Goal: Transaction & Acquisition: Purchase product/service

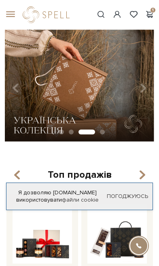
click at [17, 23] on div "#набір цукерок #подарунок #Колекція до Дня Народження 1" at bounding box center [79, 15] width 159 height 30
click at [13, 16] on span at bounding box center [9, 14] width 8 height 7
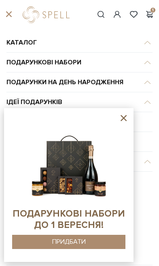
click at [129, 117] on sys-container-static at bounding box center [68, 185] width 129 height 154
click at [121, 120] on icon at bounding box center [123, 118] width 6 height 6
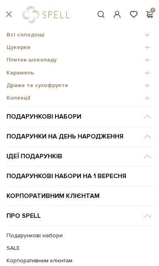
scroll to position [27, 0]
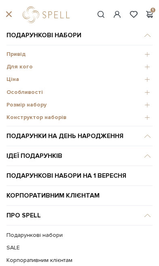
click at [34, 101] on span "Розмір набору" at bounding box center [79, 104] width 146 height 7
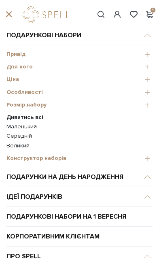
click at [25, 138] on link "Середній" at bounding box center [79, 135] width 146 height 7
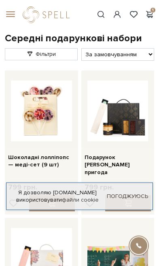
scroll to position [19, 0]
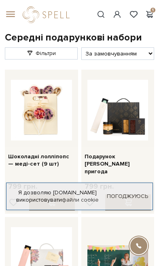
click at [46, 124] on img at bounding box center [41, 110] width 61 height 61
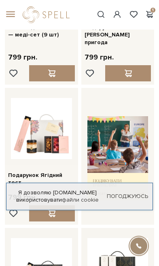
scroll to position [148, 0]
click at [49, 115] on img at bounding box center [41, 128] width 61 height 61
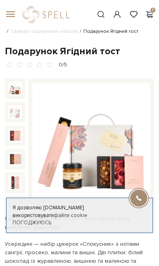
scroll to position [41, 0]
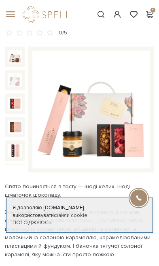
click at [11, 88] on div at bounding box center [15, 80] width 20 height 20
click at [15, 104] on img at bounding box center [15, 104] width 14 height 14
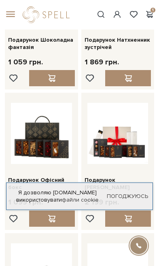
scroll to position [704, 0]
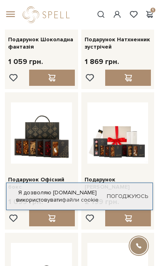
click at [11, 18] on span at bounding box center [9, 14] width 8 height 7
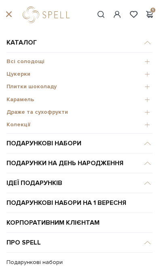
click at [27, 69] on div "Цукерки" at bounding box center [79, 74] width 146 height 13
click at [35, 60] on span "Всі солодощі" at bounding box center [79, 61] width 146 height 7
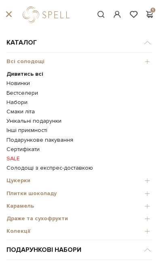
click at [37, 75] on b "Дивитись всі" at bounding box center [24, 73] width 37 height 7
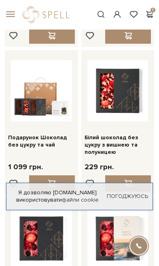
scroll to position [902, 0]
click at [145, 175] on div at bounding box center [128, 183] width 46 height 16
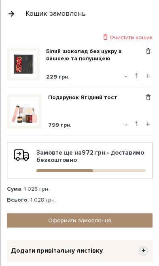
click at [14, 17] on button "button" at bounding box center [11, 13] width 9 height 14
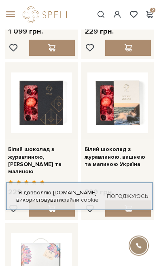
scroll to position [1038, 0]
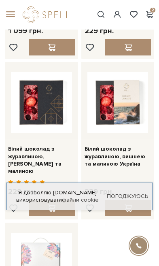
click at [134, 200] on div at bounding box center [128, 208] width 46 height 16
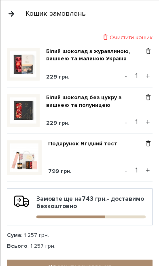
scroll to position [1036, 0]
click at [19, 11] on div "Кошик замовлень" at bounding box center [79, 13] width 158 height 27
click at [11, 13] on button "button" at bounding box center [11, 13] width 9 height 14
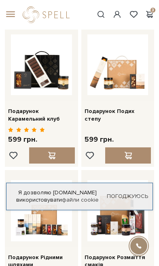
scroll to position [496, 0]
click at [11, 14] on span at bounding box center [9, 14] width 8 height 7
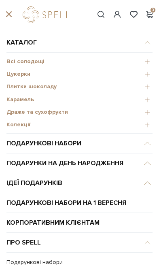
click at [36, 59] on span "Всі солодощі" at bounding box center [79, 61] width 146 height 7
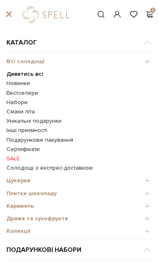
click at [17, 158] on link "SALE" at bounding box center [79, 158] width 146 height 7
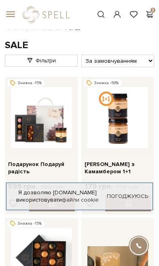
scroll to position [16, 0]
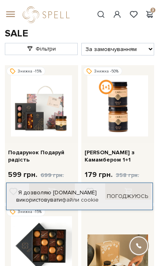
click at [139, 101] on img at bounding box center [117, 105] width 61 height 61
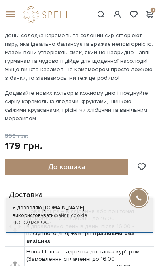
scroll to position [296, 0]
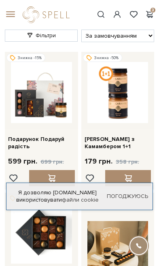
click at [133, 172] on div at bounding box center [128, 178] width 46 height 16
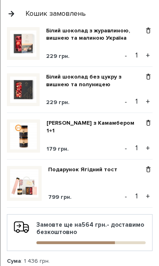
scroll to position [2, 0]
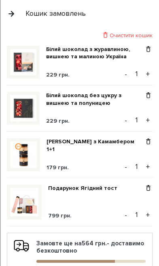
click at [12, 20] on button "button" at bounding box center [11, 13] width 9 height 14
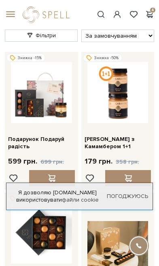
click at [13, 12] on span at bounding box center [9, 14] width 8 height 7
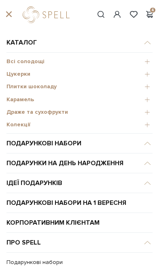
click at [30, 52] on link "Каталог" at bounding box center [79, 43] width 146 height 20
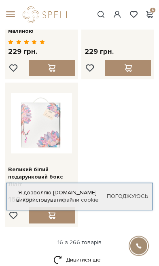
scroll to position [1177, 0]
click at [10, 17] on span at bounding box center [9, 14] width 8 height 7
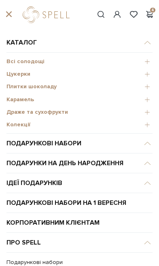
click at [49, 87] on span "Плитки шоколаду" at bounding box center [79, 86] width 146 height 7
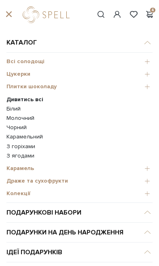
click at [36, 99] on b "Дивитись всі" at bounding box center [24, 99] width 37 height 7
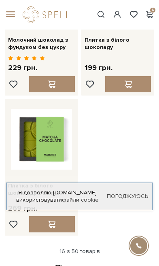
scroll to position [1259, 0]
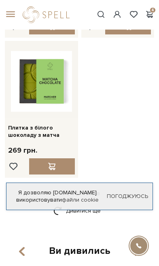
click at [97, 203] on link "Дивитися ще" at bounding box center [79, 210] width 53 height 14
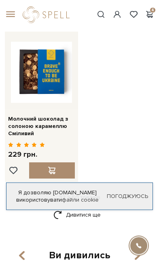
scroll to position [2429, 0]
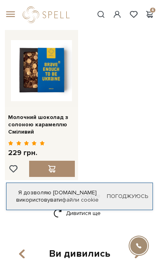
click at [104, 206] on link "Дивитися ще" at bounding box center [79, 213] width 53 height 14
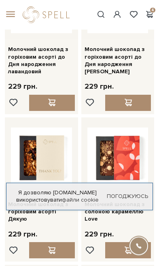
scroll to position [2967, 0]
click at [13, 15] on span at bounding box center [9, 14] width 8 height 7
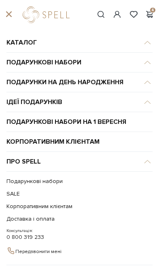
click at [14, 14] on div at bounding box center [9, 14] width 18 height 7
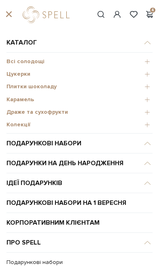
click at [28, 74] on span "Цукерки" at bounding box center [79, 73] width 146 height 7
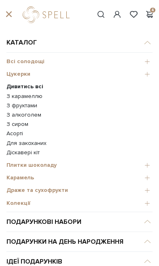
click at [40, 83] on b "Дивитись всі" at bounding box center [24, 86] width 37 height 7
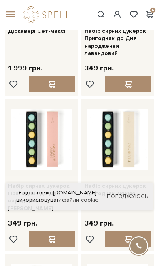
scroll to position [576, 0]
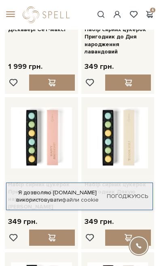
click at [53, 137] on img at bounding box center [41, 137] width 61 height 61
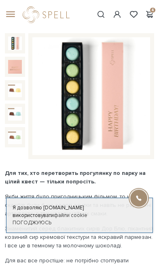
scroll to position [86, 0]
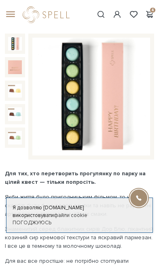
click at [20, 84] on img at bounding box center [15, 91] width 14 height 14
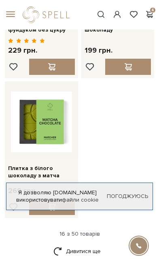
click at [149, 16] on span at bounding box center [149, 14] width 10 height 8
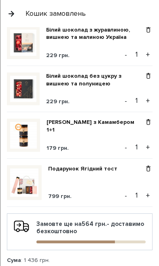
scroll to position [22, 0]
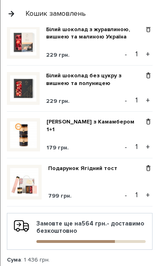
click at [151, 31] on span at bounding box center [148, 29] width 8 height 7
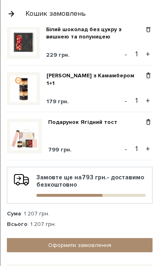
click at [99, 247] on link "Оформити замовлення" at bounding box center [80, 245] width 146 height 14
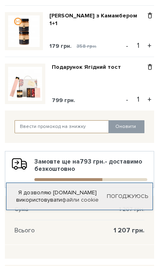
click at [79, 127] on input "text" at bounding box center [62, 126] width 95 height 13
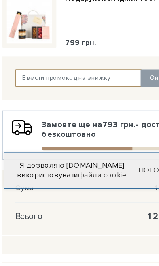
click at [51, 120] on input "text" at bounding box center [62, 126] width 95 height 13
paste input "J3KLUC2FE7"
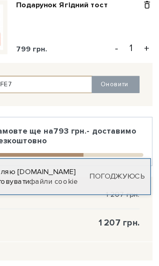
type input "J3KLUC2FE7"
click at [108, 120] on button "Оновити" at bounding box center [126, 126] width 36 height 13
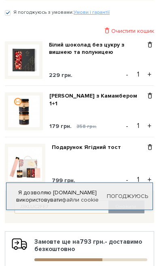
scroll to position [374, 0]
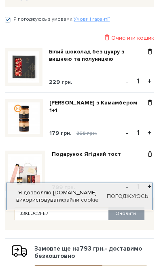
click at [31, 171] on img at bounding box center [25, 171] width 34 height 34
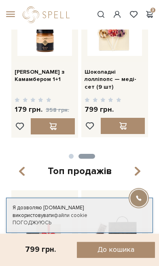
scroll to position [658, 0]
click at [152, 11] on span at bounding box center [149, 14] width 10 height 8
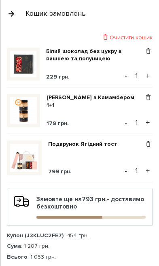
scroll to position [0, 0]
click at [15, 17] on button "button" at bounding box center [11, 13] width 9 height 14
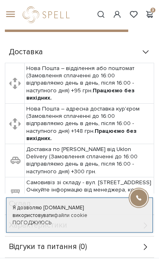
scroll to position [347, 0]
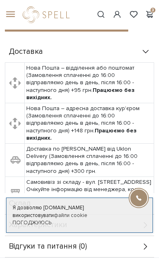
click at [12, 16] on span at bounding box center [9, 14] width 8 height 7
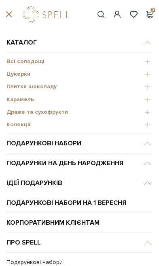
scroll to position [0, 0]
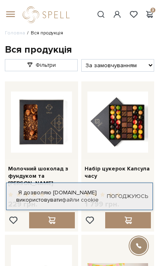
click at [14, 11] on div "#печиво #карамель #набір цукерок 3" at bounding box center [79, 15] width 159 height 30
click at [15, 12] on div at bounding box center [9, 14] width 18 height 7
click at [9, 15] on span at bounding box center [9, 14] width 8 height 7
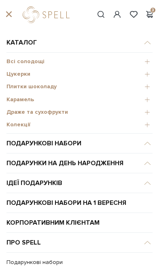
click at [25, 71] on span "Цукерки" at bounding box center [79, 73] width 146 height 7
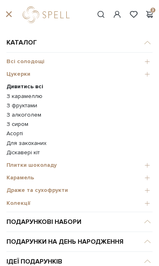
click at [35, 104] on link "З фруктами" at bounding box center [79, 105] width 146 height 7
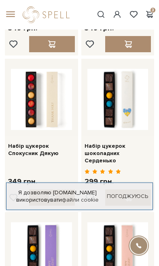
scroll to position [604, 0]
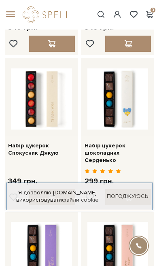
click at [50, 99] on img at bounding box center [41, 98] width 61 height 61
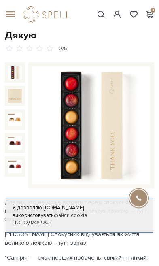
click at [16, 120] on img at bounding box center [15, 119] width 14 height 14
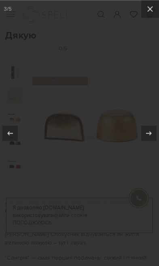
scroll to position [38, 0]
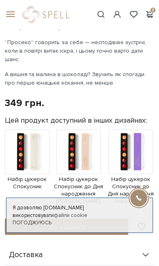
scroll to position [267, 0]
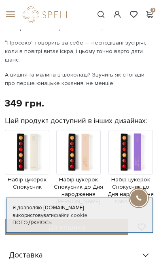
click at [87, 219] on button "До кошика" at bounding box center [66, 227] width 123 height 16
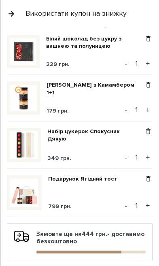
scroll to position [13, 0]
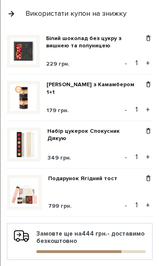
click at [12, 17] on button "button" at bounding box center [11, 13] width 9 height 14
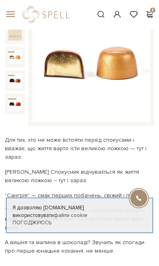
scroll to position [0, 0]
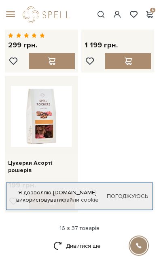
scroll to position [1202, 0]
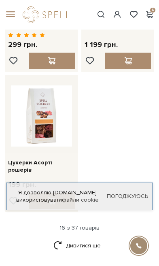
click at [81, 238] on link "Дивитися ще" at bounding box center [79, 245] width 53 height 14
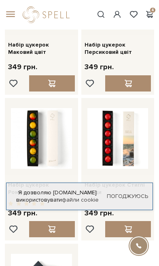
scroll to position [2205, 0]
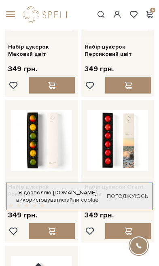
click at [134, 110] on img at bounding box center [117, 140] width 61 height 61
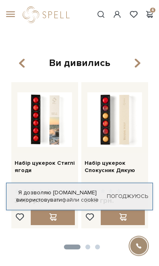
scroll to position [1425, 0]
click at [50, 101] on img at bounding box center [44, 119] width 55 height 55
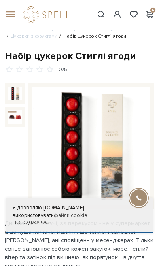
scroll to position [4, 0]
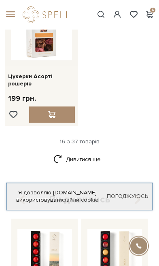
scroll to position [1283, 0]
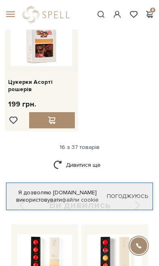
click at [95, 158] on link "Дивитися ще" at bounding box center [79, 165] width 53 height 14
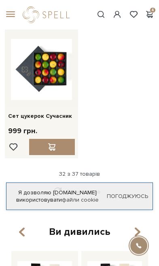
scroll to position [2422, 0]
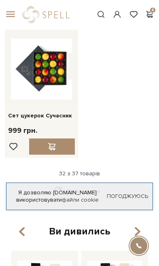
click at [94, 184] on link "Дивитися ще" at bounding box center [79, 191] width 53 height 14
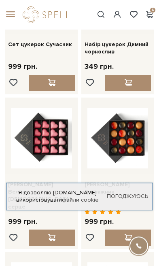
scroll to position [2493, 0]
click at [137, 108] on img at bounding box center [117, 138] width 61 height 61
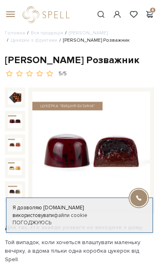
click at [18, 121] on img at bounding box center [15, 121] width 14 height 14
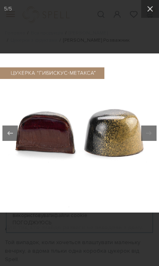
click at [144, 8] on button at bounding box center [150, 9] width 18 height 18
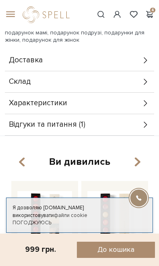
scroll to position [444, 0]
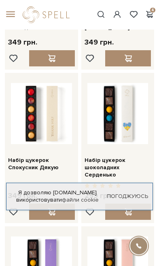
scroll to position [589, 0]
click at [38, 111] on img at bounding box center [41, 113] width 61 height 61
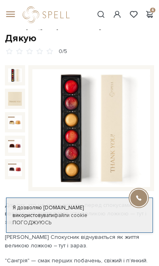
scroll to position [36, 0]
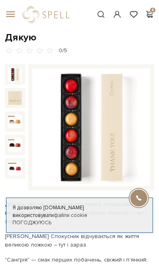
click at [19, 127] on img at bounding box center [15, 121] width 14 height 14
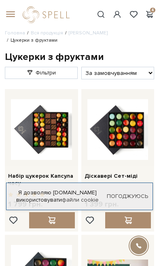
click at [151, 11] on span at bounding box center [149, 14] width 10 height 8
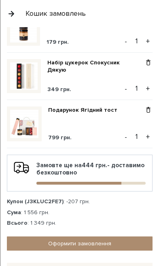
scroll to position [80, 0]
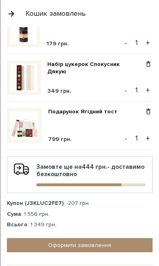
click at [23, 130] on img at bounding box center [24, 125] width 28 height 28
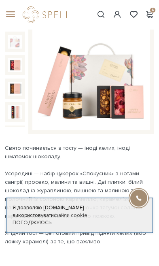
scroll to position [76, 0]
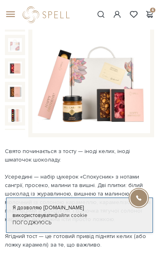
click at [17, 120] on img at bounding box center [15, 115] width 14 height 14
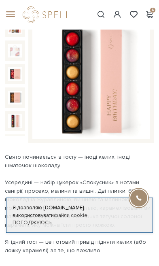
scroll to position [70, 0]
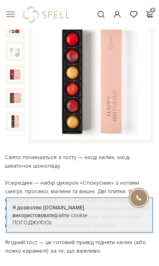
click at [15, 119] on img at bounding box center [15, 121] width 14 height 14
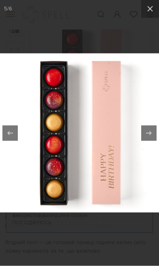
scroll to position [70, 0]
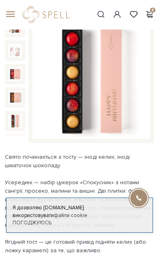
click at [153, 6] on div "#карамель #набір цукерок #Колекція до Дня Народження 4" at bounding box center [79, 15] width 159 height 30
click at [149, 19] on span at bounding box center [149, 14] width 10 height 8
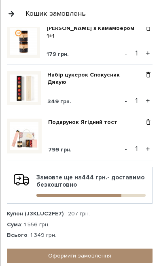
scroll to position [71, 0]
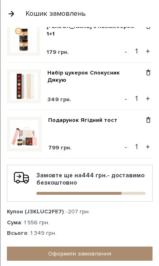
click at [30, 78] on img at bounding box center [23, 85] width 27 height 27
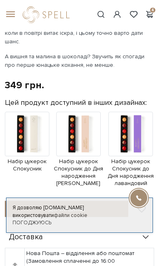
scroll to position [285, 0]
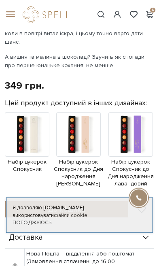
click at [89, 112] on img at bounding box center [78, 134] width 44 height 44
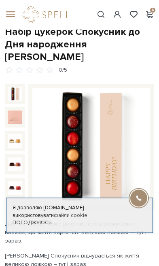
scroll to position [36, 0]
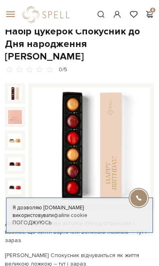
click at [25, 130] on div at bounding box center [15, 140] width 20 height 20
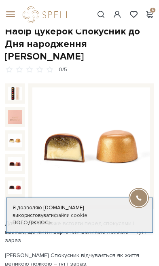
click at [21, 133] on img at bounding box center [15, 140] width 14 height 14
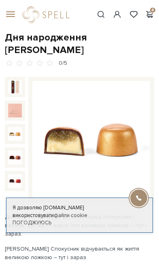
scroll to position [37, 0]
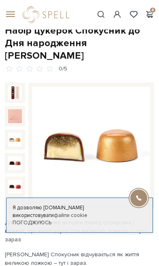
click at [13, 133] on img at bounding box center [15, 140] width 14 height 14
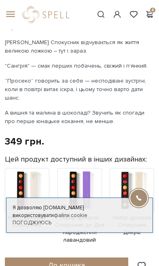
scroll to position [249, 0]
click at [86, 168] on img at bounding box center [79, 190] width 44 height 44
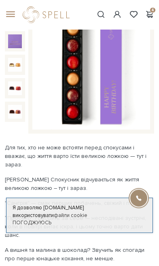
scroll to position [105, 0]
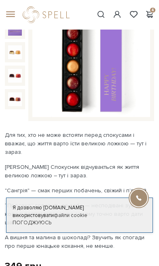
click at [10, 57] on img at bounding box center [15, 52] width 14 height 14
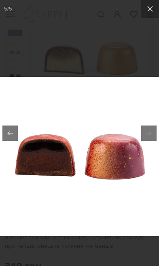
click at [151, 8] on icon at bounding box center [150, 9] width 6 height 6
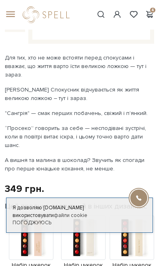
scroll to position [175, 0]
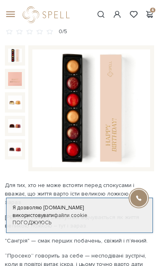
scroll to position [4, 0]
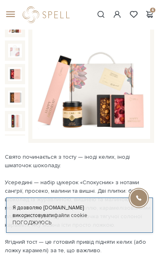
click at [149, 7] on div "#Колекція до Дня Народження #карамель #печиво 4" at bounding box center [79, 15] width 159 height 30
click at [150, 19] on span at bounding box center [149, 14] width 10 height 8
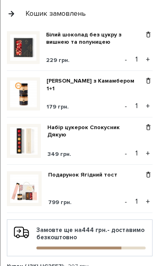
scroll to position [17, 0]
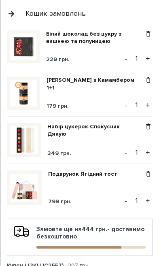
click at [27, 194] on img at bounding box center [24, 187] width 28 height 28
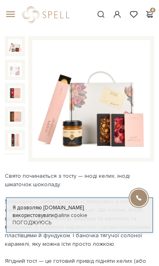
scroll to position [48, 0]
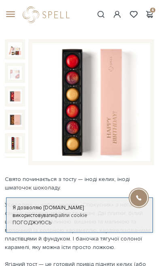
click at [15, 142] on img at bounding box center [15, 143] width 14 height 14
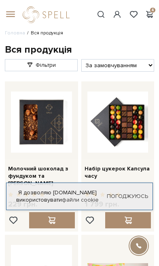
click at [148, 11] on span at bounding box center [149, 14] width 10 height 8
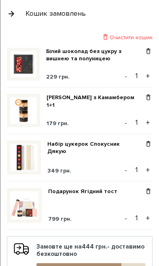
scroll to position [27, 0]
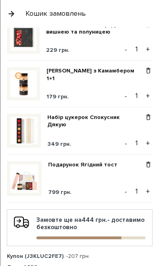
click at [152, 117] on span at bounding box center [148, 117] width 8 height 7
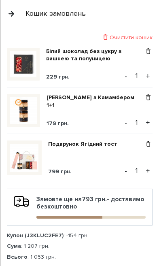
scroll to position [0, 0]
click at [27, 152] on img at bounding box center [24, 158] width 28 height 28
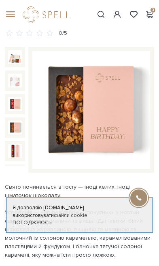
click at [19, 123] on img at bounding box center [15, 127] width 14 height 14
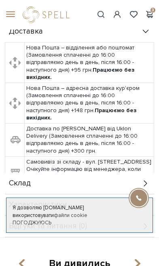
scroll to position [366, 0]
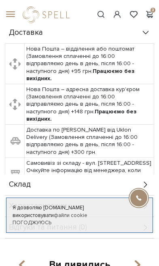
click at [150, 13] on span at bounding box center [149, 14] width 10 height 8
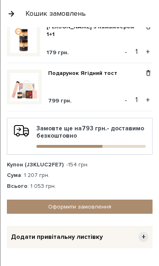
scroll to position [72, 0]
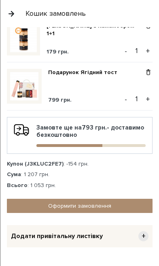
click at [128, 205] on link "Оформити замовлення" at bounding box center [80, 206] width 146 height 14
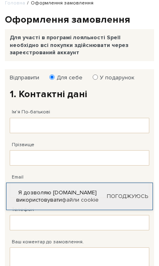
scroll to position [31, 0]
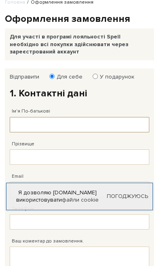
click at [79, 130] on input "Ім'я По-батькові" at bounding box center [79, 124] width 139 height 15
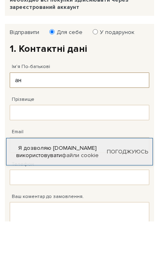
type input "а"
type input "Анастасія"
click at [75, 149] on input "Прізвище" at bounding box center [79, 156] width 139 height 15
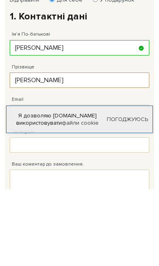
type input "Музиченко"
click at [85, 182] on input "Email" at bounding box center [79, 189] width 139 height 15
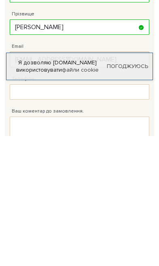
type input "[EMAIL_ADDRESS][DOMAIN_NAME]"
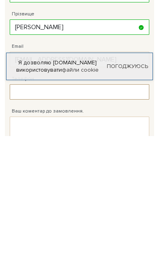
click at [109, 214] on input "Телефон" at bounding box center [79, 221] width 139 height 15
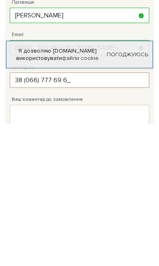
type input "38 (066) 777 69 67"
click at [134, 192] on link "Погоджуюсь" at bounding box center [127, 195] width 41 height 7
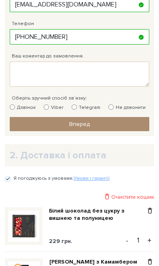
scroll to position [216, 0]
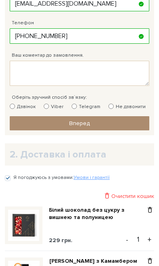
click at [118, 107] on label "Не дзвонити" at bounding box center [126, 106] width 37 height 7
click at [114, 107] on input "Не дзвонити" at bounding box center [110, 106] width 5 height 5
radio input "true"
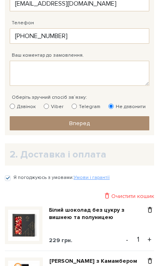
click at [107, 119] on link "Вперед" at bounding box center [79, 123] width 139 height 14
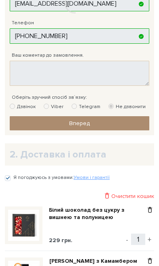
scroll to position [99, 0]
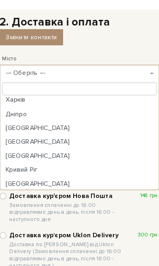
scroll to position [19, 0]
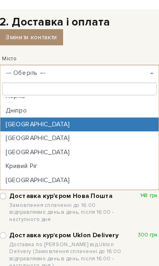
select select "[GEOGRAPHIC_DATA]"
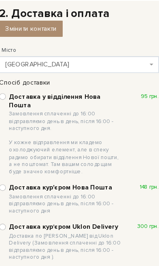
scroll to position [93, 0]
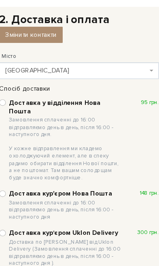
click at [10, 92] on input "Доставка у відділення Нова Пошта Замовлення сплаченні до 16:00 відправляємо ден…" at bounding box center [13, 90] width 6 height 6
radio input "true"
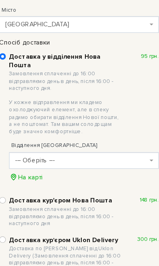
click at [51, 136] on span "--- Оберіть ---" at bounding box center [81, 140] width 116 height 8
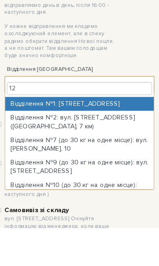
type input "121"
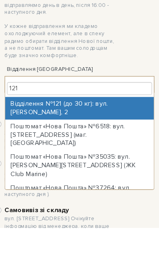
click at [80, 138] on input "121" at bounding box center [83, 143] width 127 height 11
select select "Відділення №121 (до 30 кг): вул. Святослава Караванського, 2"
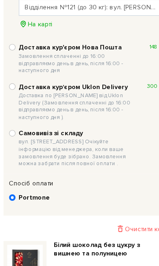
scroll to position [0, 0]
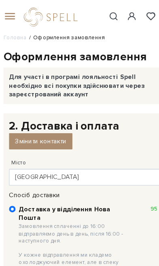
click at [6, 21] on div "#печиво #набір цукерок #подарунок 3" at bounding box center [79, 15] width 159 height 30
click at [11, 15] on span at bounding box center [9, 14] width 8 height 7
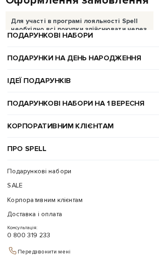
scroll to position [57, 0]
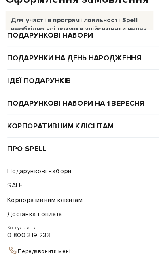
click at [17, 159] on link "SALE" at bounding box center [77, 162] width 142 height 13
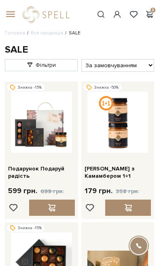
click at [45, 139] on img at bounding box center [41, 121] width 61 height 61
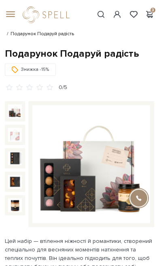
scroll to position [6, 0]
click at [18, 115] on img at bounding box center [15, 111] width 14 height 14
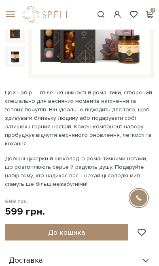
scroll to position [180, 0]
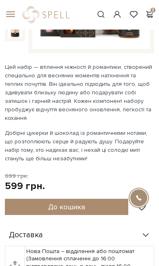
click at [37, 199] on button "До кошика" at bounding box center [66, 207] width 123 height 16
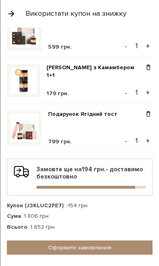
scroll to position [78, 0]
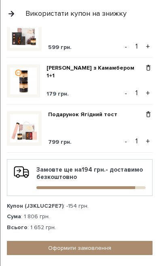
click at [13, 12] on button "button" at bounding box center [11, 13] width 9 height 14
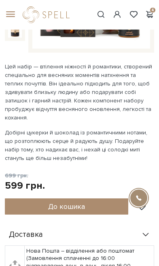
click at [13, 11] on span at bounding box center [9, 14] width 8 height 7
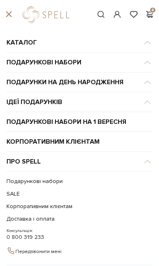
click at [11, 197] on link "SALE" at bounding box center [77, 193] width 142 height 13
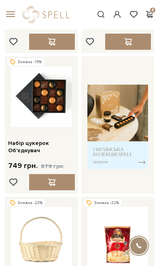
scroll to position [165, 0]
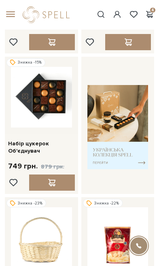
click at [113, 113] on img at bounding box center [117, 127] width 61 height 84
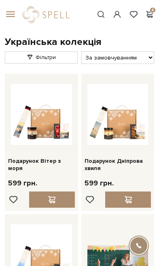
scroll to position [8, 0]
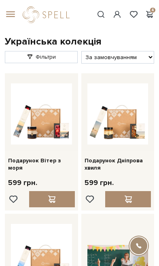
click at [20, 107] on img at bounding box center [41, 113] width 61 height 61
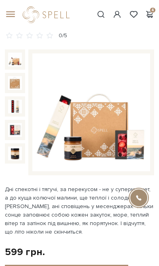
scroll to position [38, 0]
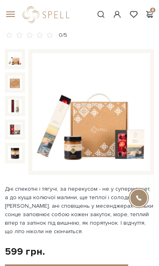
click at [8, 123] on img at bounding box center [15, 130] width 14 height 14
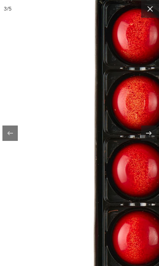
click at [148, 14] on button at bounding box center [150, 9] width 18 height 18
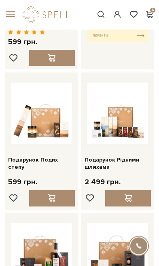
scroll to position [295, 0]
click at [93, 107] on img at bounding box center [117, 112] width 61 height 61
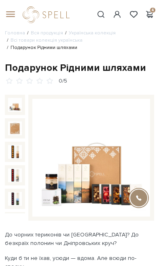
click at [9, 98] on img at bounding box center [15, 105] width 14 height 14
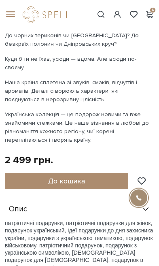
scroll to position [189, 0]
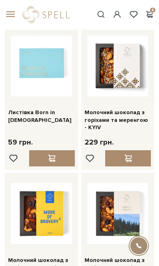
scroll to position [988, 0]
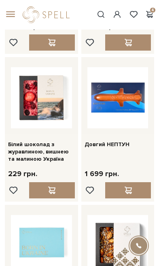
click at [151, 16] on span at bounding box center [149, 14] width 10 height 8
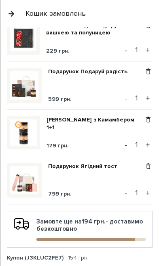
scroll to position [22, 0]
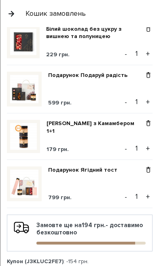
click at [14, 19] on button "button" at bounding box center [11, 13] width 9 height 14
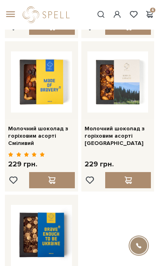
scroll to position [1047, 0]
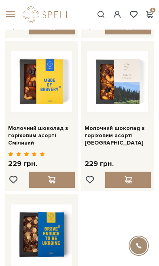
click at [9, 16] on span at bounding box center [9, 14] width 8 height 7
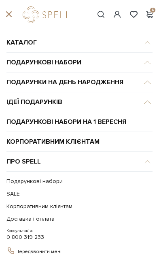
click at [12, 141] on link "Корпоративним клієнтам" at bounding box center [79, 142] width 146 height 20
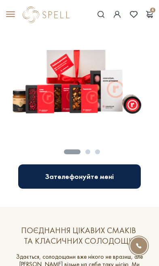
scroll to position [271, 0]
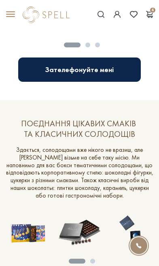
click at [11, 13] on span at bounding box center [9, 14] width 8 height 7
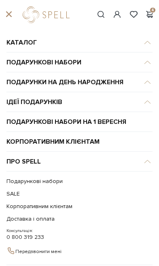
scroll to position [386, 0]
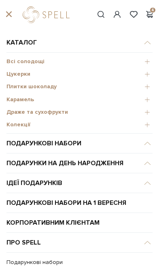
click at [17, 108] on div "Драже та сухофрукти" at bounding box center [79, 112] width 146 height 13
click at [19, 112] on span "Драже та сухофрукти" at bounding box center [79, 111] width 146 height 7
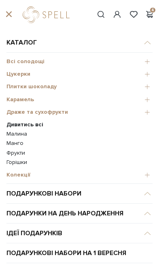
click at [15, 123] on b "Дивитись всі" at bounding box center [24, 124] width 37 height 7
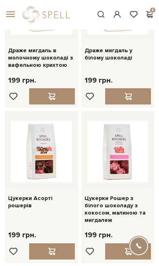
scroll to position [840, 0]
click at [112, 243] on div at bounding box center [128, 251] width 46 height 16
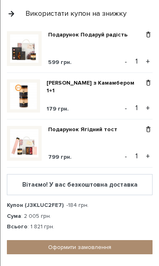
scroll to position [108, 0]
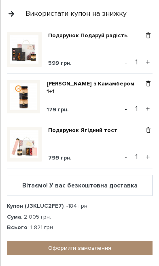
click at [34, 243] on link "Оформити замовлення" at bounding box center [80, 248] width 146 height 14
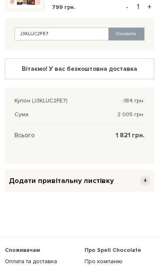
click at [28, 185] on span "Додати привітальну листівку" at bounding box center [61, 180] width 105 height 9
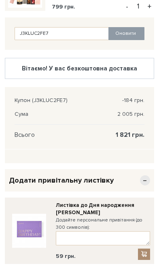
click at [25, 175] on div "Додати привітальну листівку −" at bounding box center [79, 180] width 149 height 22
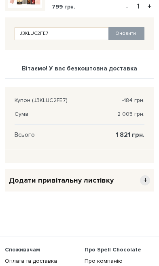
click at [24, 182] on span "Додати привітальну листівку" at bounding box center [61, 179] width 105 height 9
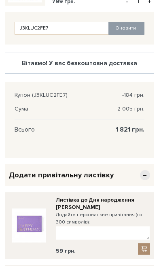
scroll to position [602, 0]
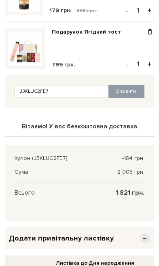
click at [28, 165] on div "Купон (J3KLUC2FE7) -184 грн. Сума 2 005 грн. Всього 1 821 грн." at bounding box center [79, 176] width 149 height 62
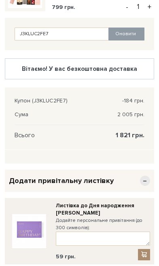
click at [134, 180] on div "Додати привітальну листівку −" at bounding box center [79, 180] width 149 height 22
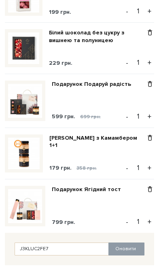
scroll to position [445, 0]
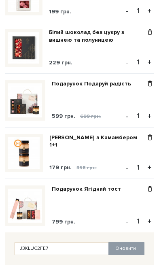
click at [35, 232] on div "Подарунок Ягідний тост 799 грн. - 1 +" at bounding box center [79, 208] width 149 height 47
click at [36, 201] on img at bounding box center [25, 205] width 34 height 34
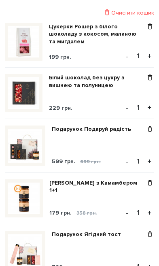
scroll to position [400, 0]
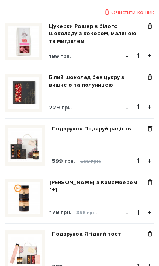
click at [26, 152] on img at bounding box center [25, 145] width 34 height 34
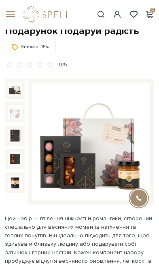
scroll to position [41, 0]
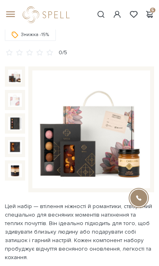
click at [18, 173] on img at bounding box center [15, 170] width 14 height 14
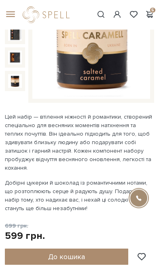
scroll to position [131, 0]
click at [148, 1] on div "#набір цукерок #печиво #карамель 5" at bounding box center [79, 15] width 159 height 30
click at [149, 13] on span at bounding box center [149, 14] width 10 height 8
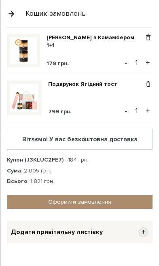
scroll to position [155, 0]
click at [114, 195] on link "Оформити замовлення" at bounding box center [80, 201] width 146 height 14
